Goal: Information Seeking & Learning: Learn about a topic

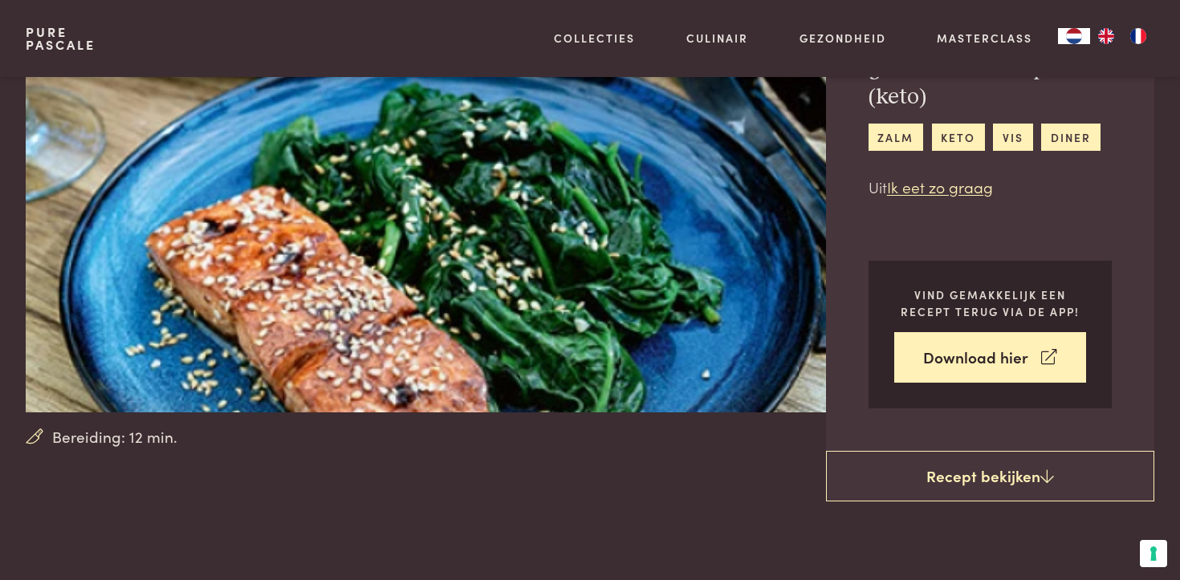
scroll to position [15, 0]
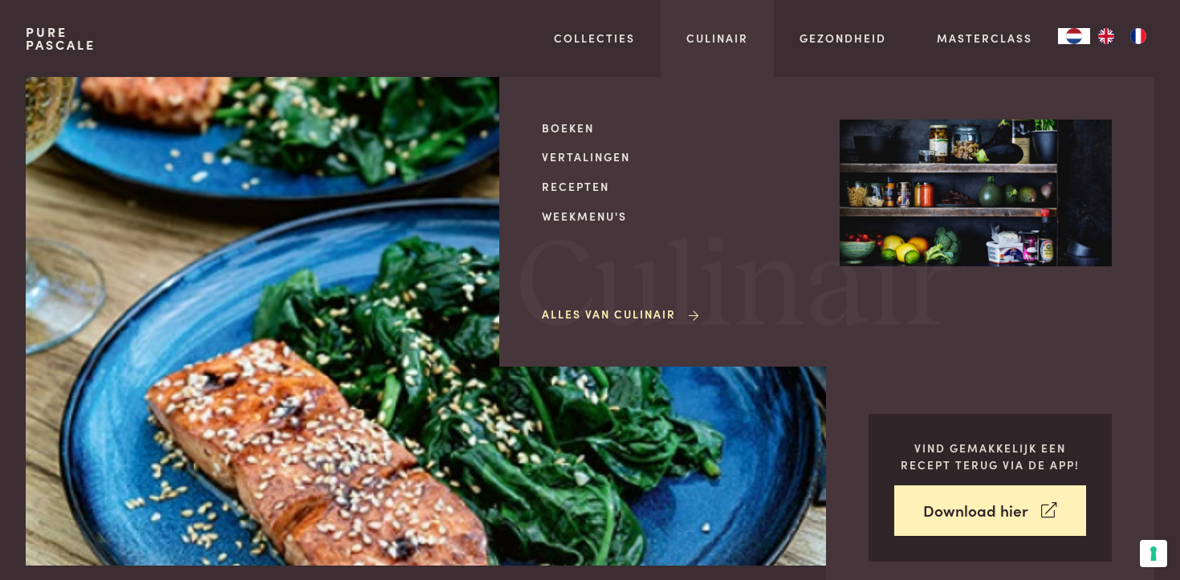
click at [850, 121] on img at bounding box center [976, 194] width 272 height 148
click at [573, 185] on link "Recepten" at bounding box center [678, 186] width 272 height 17
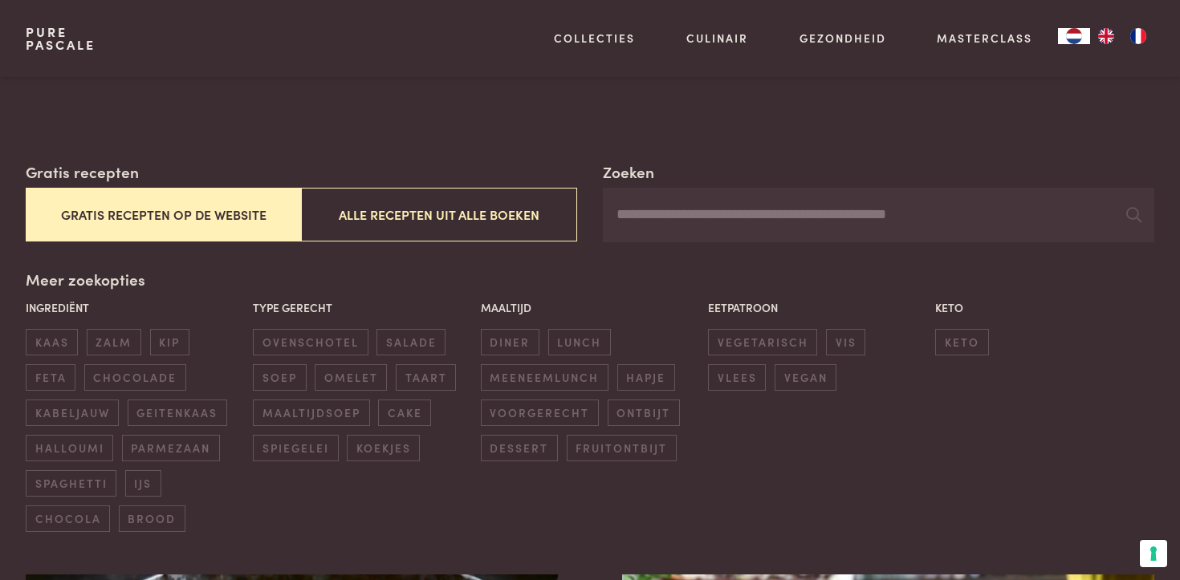
scroll to position [209, 0]
click at [240, 220] on button "Gratis recepten op de website" at bounding box center [164, 214] width 276 height 54
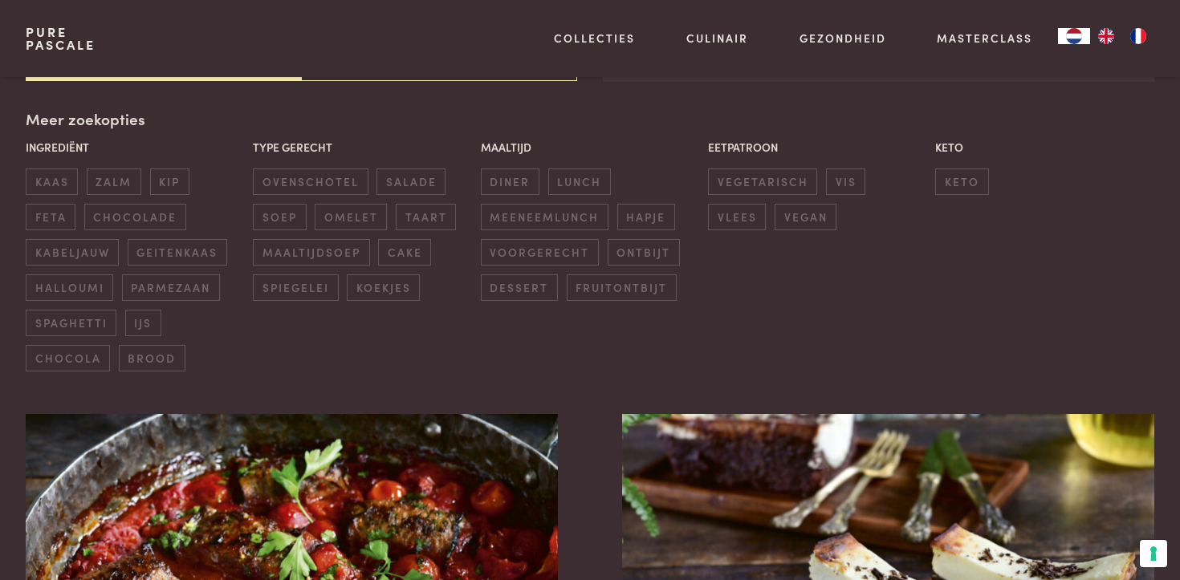
scroll to position [368, 0]
click at [506, 181] on span "diner" at bounding box center [510, 182] width 59 height 26
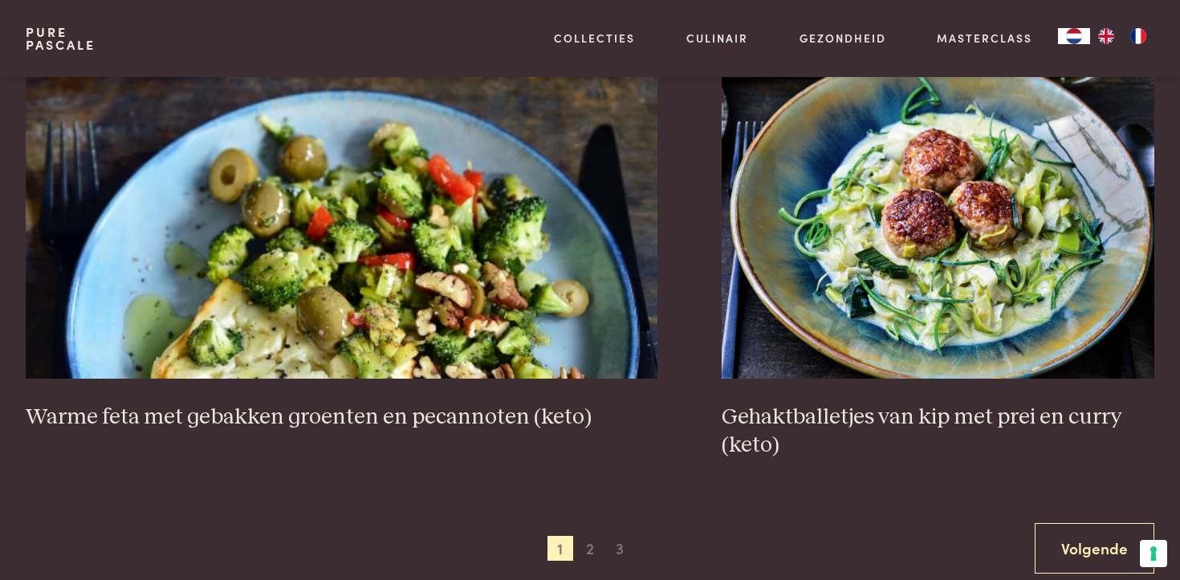
scroll to position [2973, 0]
click at [592, 551] on span "2" at bounding box center [590, 548] width 26 height 26
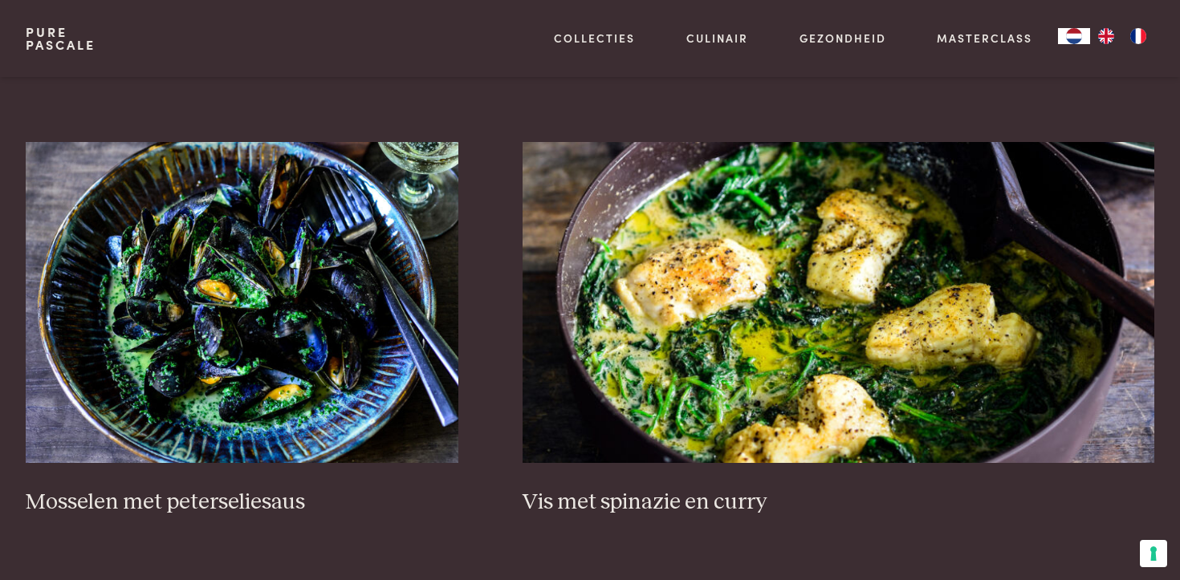
scroll to position [1080, 0]
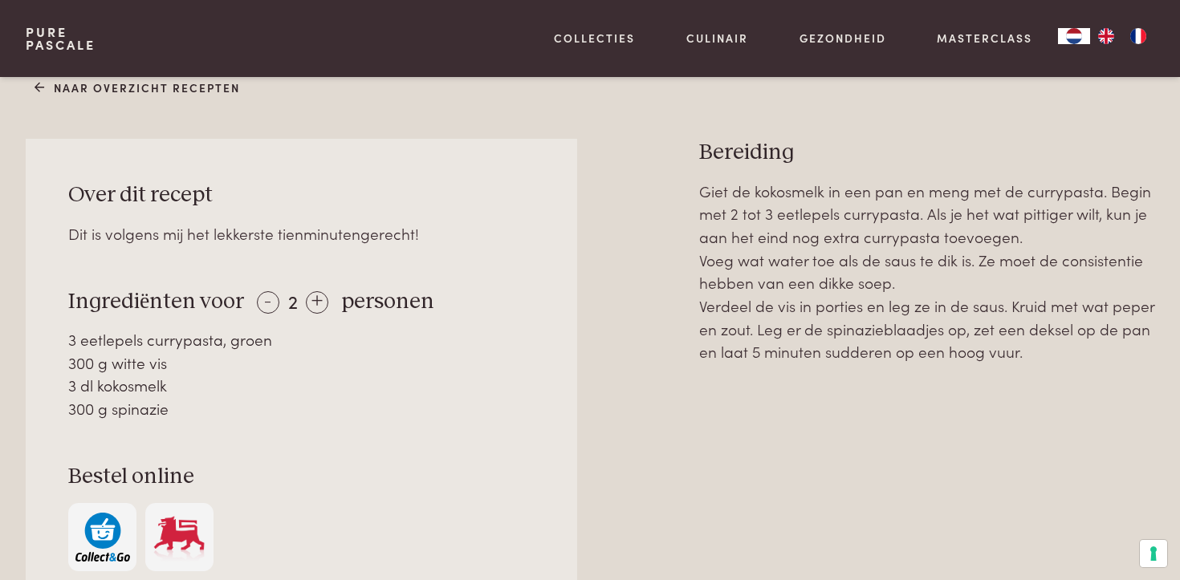
scroll to position [637, 0]
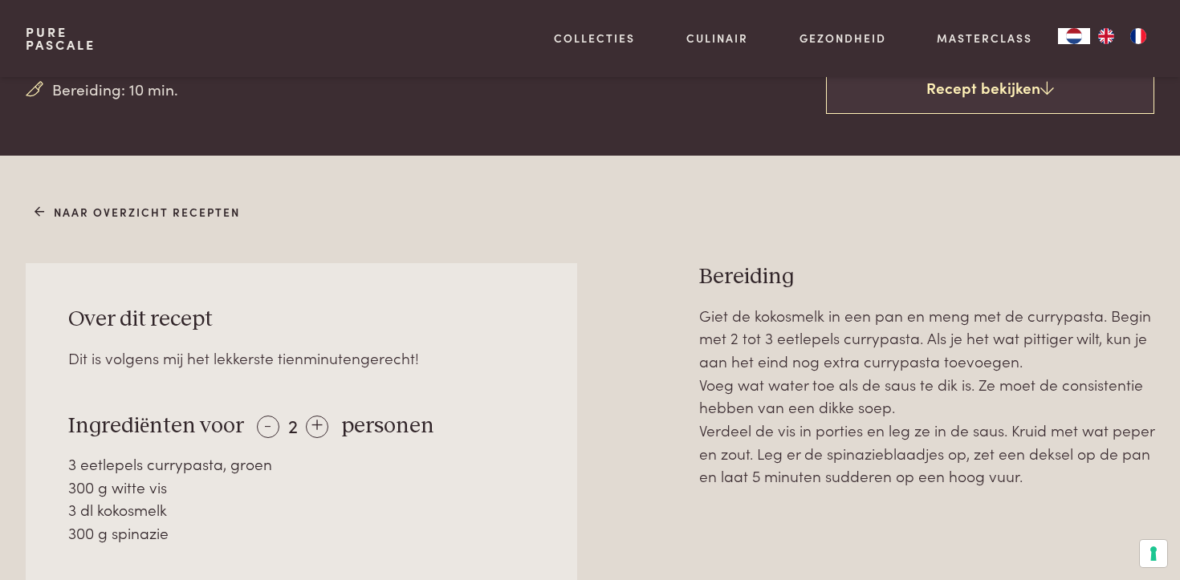
scroll to position [649, 0]
